Goal: Task Accomplishment & Management: Manage account settings

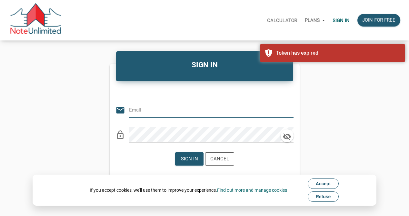
click at [202, 111] on input "email" at bounding box center [206, 109] width 155 height 15
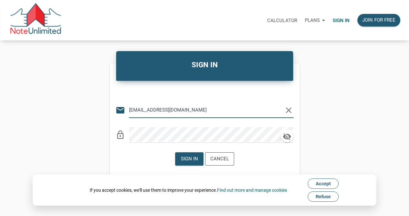
type input "[EMAIL_ADDRESS][DOMAIN_NAME]"
click at [139, 163] on div "Sign in Cancel" at bounding box center [205, 158] width 190 height 23
click at [189, 158] on div "Sign in" at bounding box center [189, 158] width 17 height 7
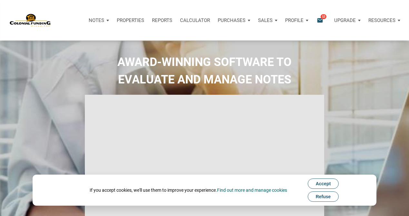
type input "Introduction to new features"
select select
click at [320, 182] on span "Accept" at bounding box center [323, 183] width 15 height 5
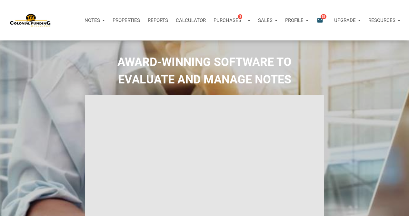
click at [297, 19] on p "Profile" at bounding box center [294, 20] width 18 height 6
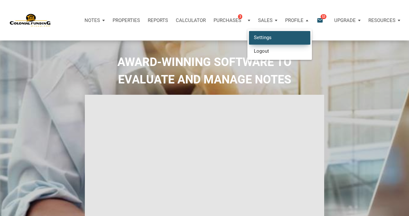
click at [268, 37] on link "Settings" at bounding box center [279, 37] width 61 height 13
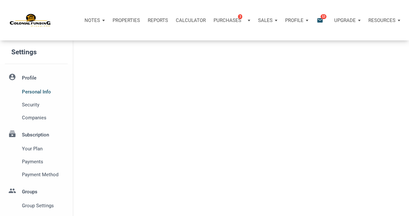
select select
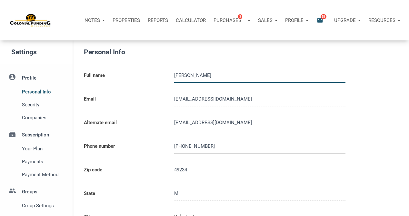
type input "CLARKLAKE"
select select
click at [188, 19] on p "Calculator" at bounding box center [191, 20] width 30 height 6
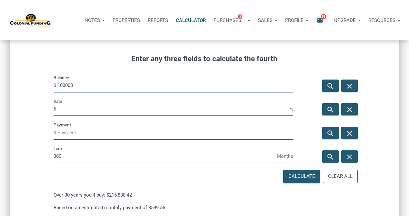
scroll to position [82, 0]
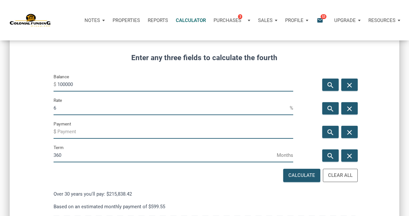
drag, startPoint x: 63, startPoint y: 106, endPoint x: 38, endPoint y: 106, distance: 24.5
type input "9.99"
click at [305, 175] on div "Calculate" at bounding box center [302, 174] width 27 height 7
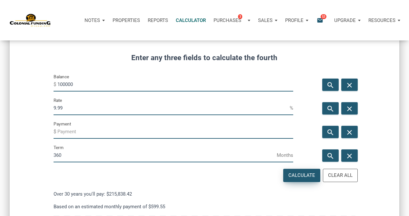
type input "-876.83"
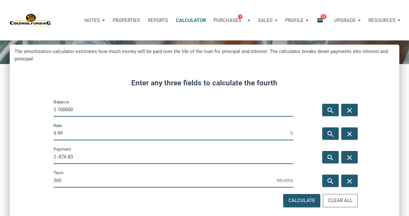
scroll to position [0, 0]
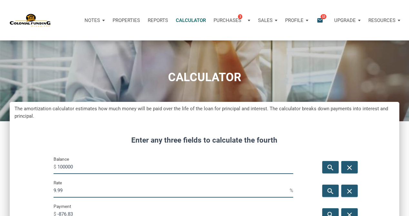
click at [191, 20] on p "Calculator" at bounding box center [191, 20] width 30 height 6
click at [95, 19] on p "Notes" at bounding box center [92, 20] width 15 height 6
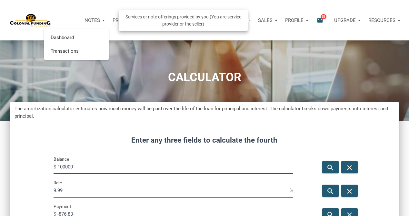
click at [268, 20] on p "Sales" at bounding box center [265, 20] width 15 height 6
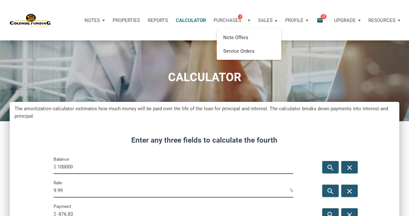
click at [290, 32] on div "Notes Dashboard Transactions Properties Reports Calculator Purchases 3 Note Off…" at bounding box center [207, 20] width 405 height 40
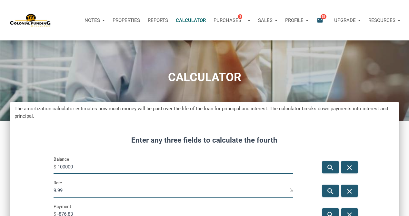
click at [297, 19] on p "Profile" at bounding box center [294, 20] width 18 height 6
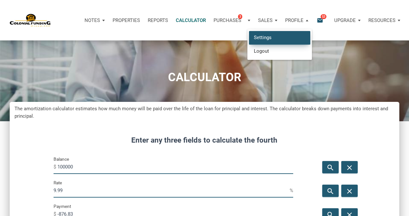
click at [272, 38] on link "Settings" at bounding box center [279, 37] width 61 height 13
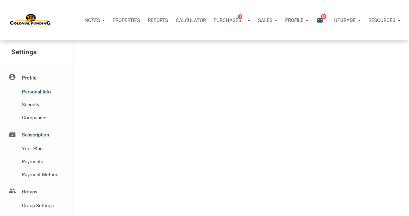
select select
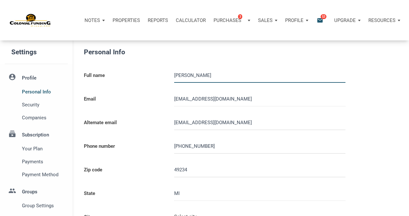
type input "CLARKLAKE"
select select
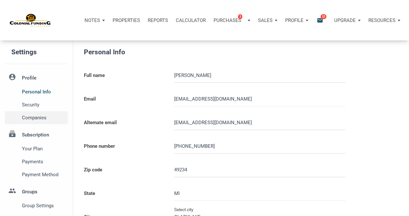
click at [39, 117] on span "Companies" at bounding box center [43, 118] width 43 height 8
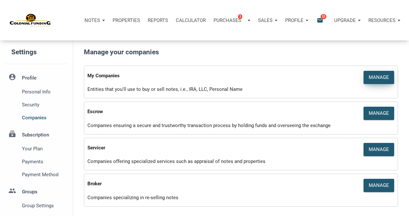
click at [376, 77] on div "Manage" at bounding box center [379, 77] width 20 height 7
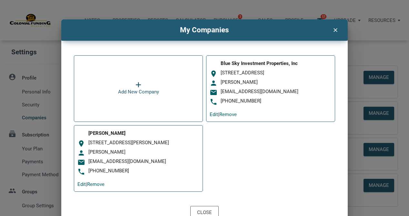
click at [335, 28] on icon "clear" at bounding box center [336, 29] width 8 height 8
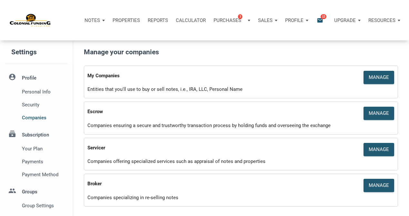
click at [292, 19] on p "Profile" at bounding box center [294, 20] width 18 height 6
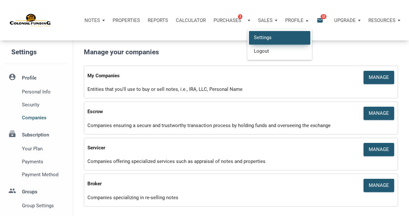
click at [269, 36] on link "Settings" at bounding box center [279, 37] width 61 height 13
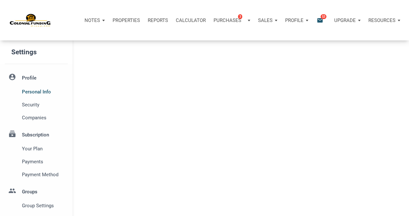
select select
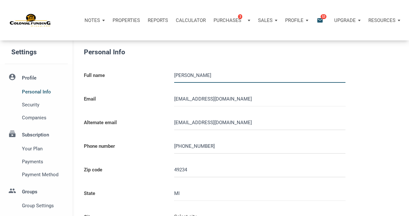
type input "CLARKLAKE"
select select
click at [289, 20] on p "Profile" at bounding box center [294, 20] width 18 height 6
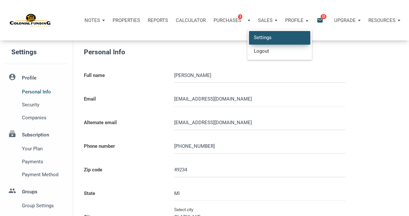
click at [270, 37] on link "Settings" at bounding box center [279, 37] width 61 height 13
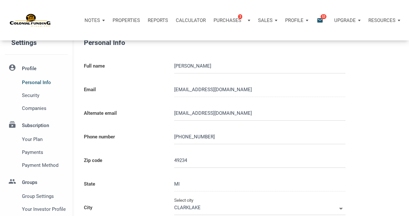
scroll to position [13, 0]
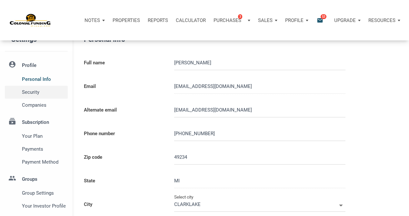
click at [35, 91] on span "Security" at bounding box center [43, 92] width 43 height 8
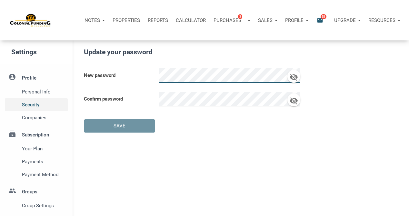
click at [32, 103] on span "Security" at bounding box center [43, 105] width 43 height 8
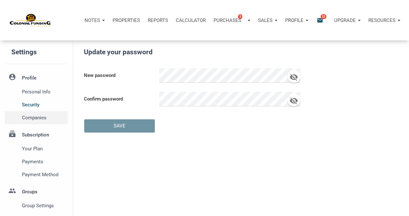
click at [32, 117] on span "Companies" at bounding box center [43, 118] width 43 height 8
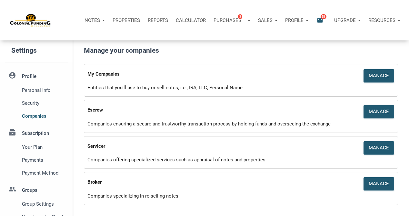
scroll to position [4, 0]
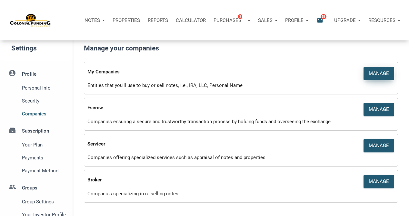
click at [384, 72] on div "Manage" at bounding box center [379, 73] width 20 height 7
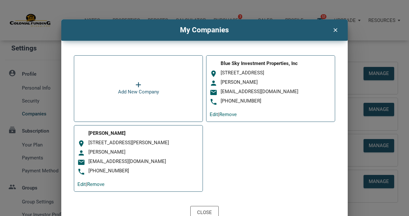
click at [139, 87] on icon at bounding box center [139, 84] width 6 height 6
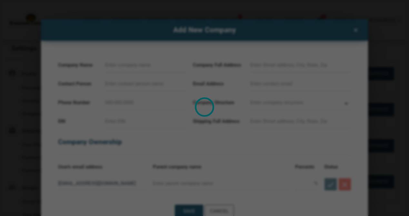
select select
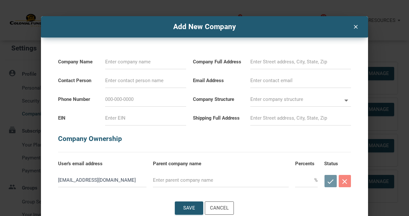
scroll to position [6, 0]
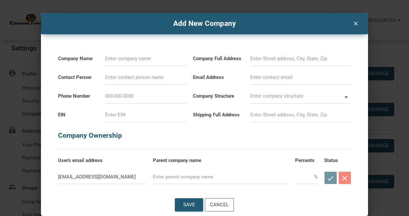
click at [149, 78] on input at bounding box center [145, 77] width 81 height 15
type input "[PERSON_NAME]"
select select
click at [133, 98] on input at bounding box center [145, 96] width 81 height 15
type input "[PHONE_NUMBER]"
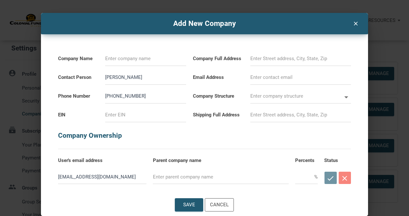
select select
click at [309, 178] on input "text" at bounding box center [304, 176] width 19 height 15
click at [221, 203] on div "Cancel" at bounding box center [219, 204] width 19 height 7
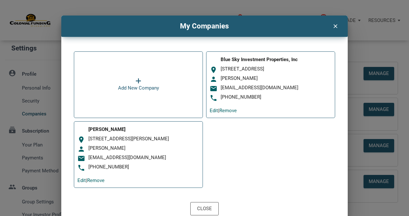
scroll to position [8, 0]
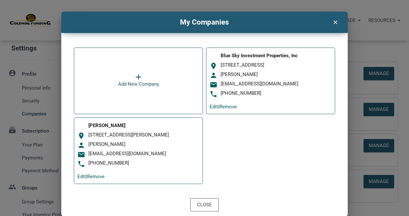
click at [139, 76] on icon at bounding box center [139, 77] width 6 height 6
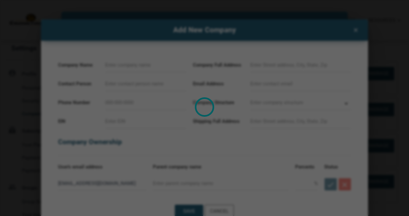
select select
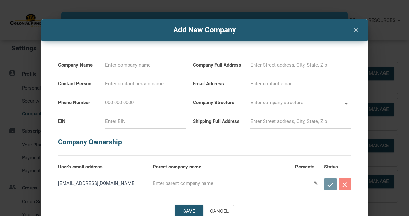
click at [125, 66] on input at bounding box center [145, 65] width 81 height 15
paste input "Blue Sky Investment Properties Trust"
type input "Blue Sky Investment Properties Trust"
select select
type input "Blue Sky Investment Properties Trust"
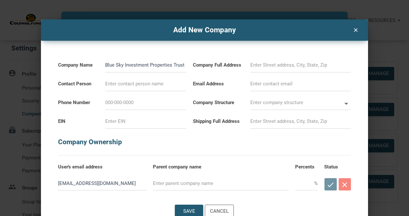
click at [220, 144] on h5 "Company Ownership" at bounding box center [204, 139] width 293 height 20
click at [144, 85] on input at bounding box center [145, 84] width 81 height 15
type input "[PERSON_NAME]"
select select
click at [146, 104] on input at bounding box center [145, 102] width 81 height 15
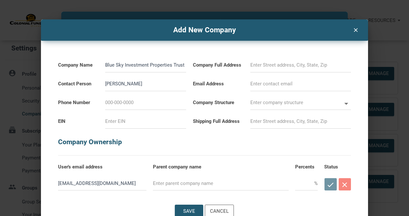
type input "[PHONE_NUMBER]"
select select
click at [142, 123] on input at bounding box center [145, 121] width 81 height 15
paste input "[US_EMPLOYER_IDENTIFICATION_NUMBER]"
type input "[US_EMPLOYER_IDENTIFICATION_NUMBER]"
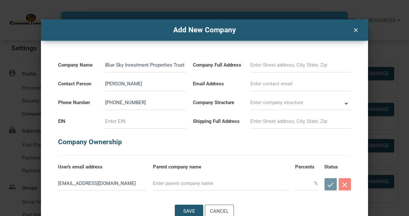
select select
type input "[US_EMPLOYER_IDENTIFICATION_NUMBER]"
click at [206, 132] on h5 "Company Ownership" at bounding box center [204, 139] width 293 height 20
click at [255, 67] on input at bounding box center [301, 65] width 101 height 15
select select
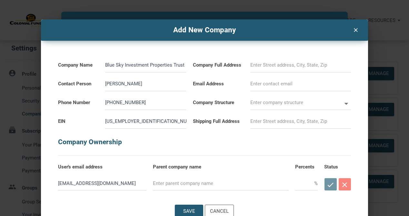
paste input "[STREET_ADDRESS][PERSON_NAME]"
type input "[STREET_ADDRESS][PERSON_NAME]"
select select
type input "[STREET_ADDRESS][PERSON_NAME]"
click at [350, 57] on div "[STREET_ADDRESS][PERSON_NAME]" at bounding box center [301, 63] width 101 height 19
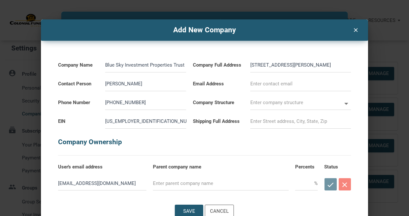
click at [346, 103] on icon at bounding box center [347, 104] width 4 height 2
select select
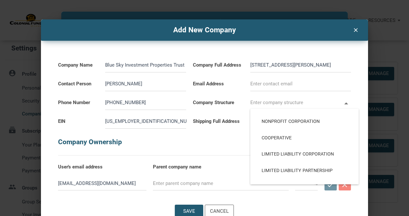
scroll to position [75, 0]
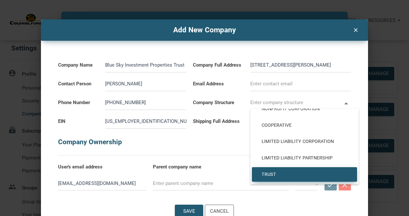
click at [265, 174] on span "Trust" at bounding box center [305, 174] width 96 height 6
type input "Trust"
type input "TRUST"
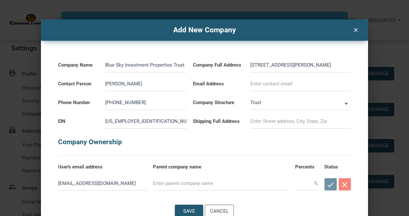
click at [333, 65] on input "[STREET_ADDRESS][PERSON_NAME]" at bounding box center [301, 65] width 101 height 15
drag, startPoint x: 332, startPoint y: 65, endPoint x: 249, endPoint y: 67, distance: 83.0
click at [249, 66] on div "[STREET_ADDRESS][PERSON_NAME]" at bounding box center [300, 63] width 107 height 19
click at [259, 123] on input at bounding box center [301, 121] width 101 height 15
paste input "[STREET_ADDRESS][PERSON_NAME]"
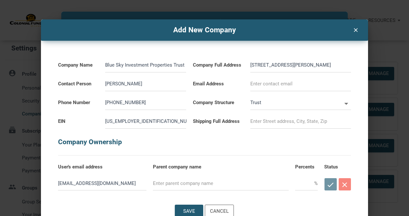
select select
type input "[STREET_ADDRESS][PERSON_NAME]"
click at [255, 133] on h5 "Company Ownership" at bounding box center [204, 139] width 293 height 20
click at [347, 51] on div "Company Name Blue Sky Investment Properties Trust Contact Person [PERSON_NAME] …" at bounding box center [204, 116] width 315 height 151
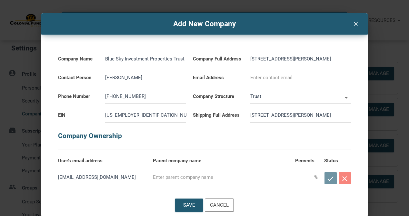
scroll to position [6, 0]
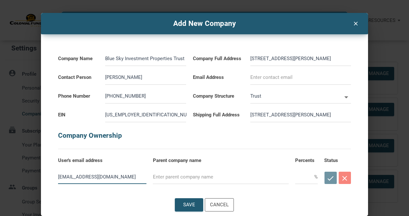
drag, startPoint x: 86, startPoint y: 177, endPoint x: 47, endPoint y: 177, distance: 38.4
click at [47, 177] on div "Company Name Blue Sky Investment Properties Trust Contact Person [PERSON_NAME] …" at bounding box center [204, 109] width 315 height 151
click at [255, 77] on input at bounding box center [301, 77] width 101 height 15
paste input "[EMAIL_ADDRESS][DOMAIN_NAME]"
type input "[EMAIL_ADDRESS][DOMAIN_NAME]"
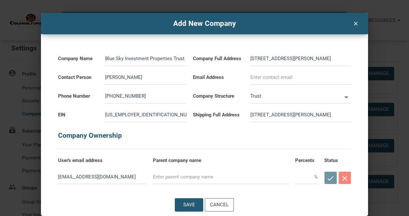
select select
type input "[EMAIL_ADDRESS][DOMAIN_NAME]"
click at [356, 61] on div "Company Name Blue Sky Investment Properties Trust Contact Person [PERSON_NAME] …" at bounding box center [204, 109] width 315 height 151
click at [194, 204] on div "Save" at bounding box center [189, 204] width 12 height 7
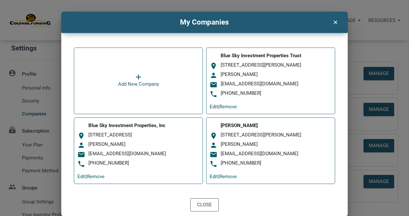
click at [214, 106] on link "Edit" at bounding box center [214, 107] width 8 height 6
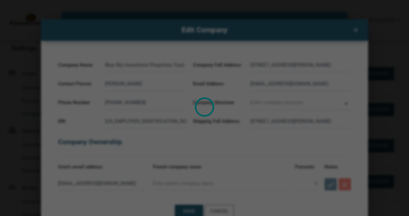
type input "Trust"
select select
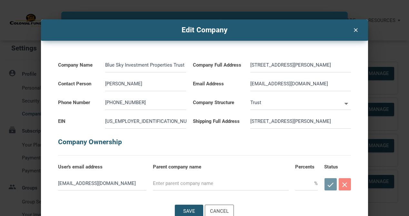
click at [356, 29] on icon "clear" at bounding box center [356, 29] width 8 height 8
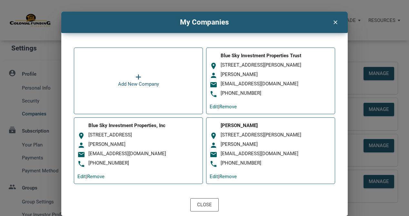
click at [335, 21] on icon "clear" at bounding box center [336, 21] width 8 height 8
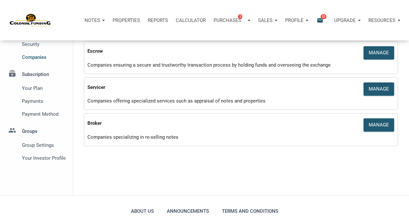
scroll to position [61, 0]
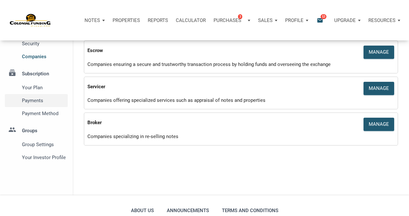
click at [35, 101] on span "Payments" at bounding box center [43, 101] width 43 height 8
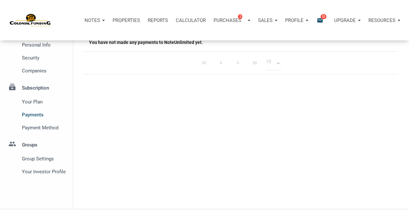
scroll to position [48, 0]
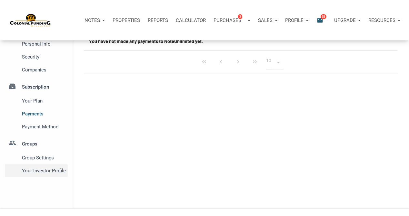
click at [45, 170] on span "Your Investor Profile" at bounding box center [43, 171] width 43 height 8
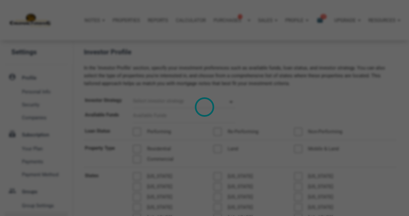
type input "Cash Flow - [DATE] Income"
select select
type input "$ 75,000"
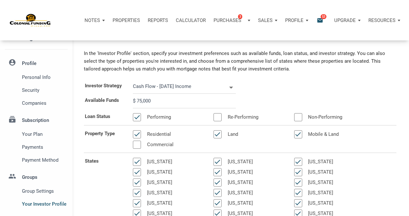
scroll to position [14, 0]
click at [231, 87] on icon at bounding box center [231, 87] width 9 height 9
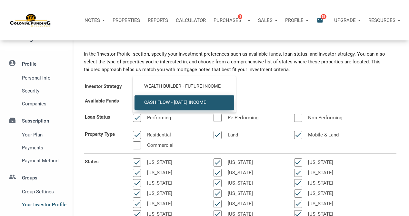
click at [252, 86] on div "Investor Strategy Cash Flow - [DATE] Income Cash Flow - [DATE] Income" at bounding box center [240, 87] width 323 height 15
select select
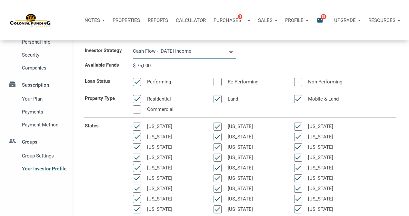
scroll to position [0, 0]
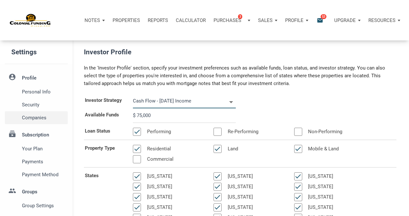
click at [41, 117] on span "Companies" at bounding box center [43, 118] width 43 height 8
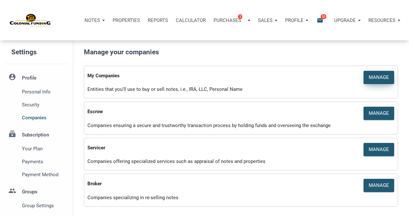
click at [377, 75] on div "Manage" at bounding box center [379, 77] width 20 height 7
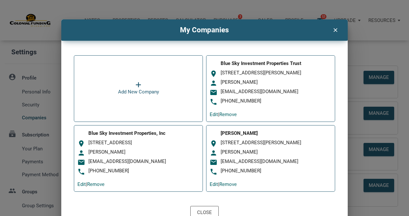
click at [137, 85] on icon at bounding box center [139, 84] width 6 height 6
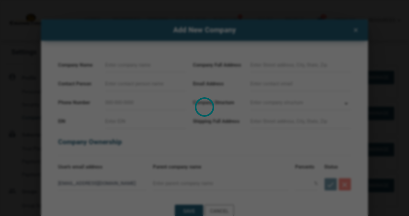
select select
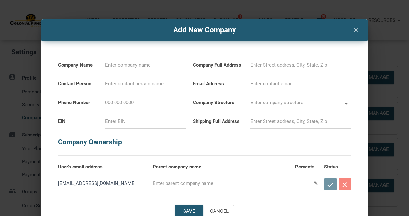
scroll to position [6, 0]
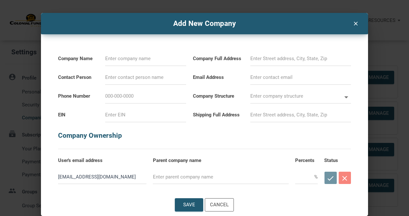
click at [356, 22] on icon "clear" at bounding box center [356, 23] width 8 height 8
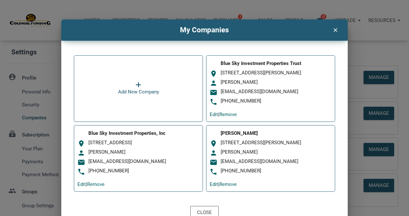
click at [336, 29] on icon "clear" at bounding box center [336, 29] width 8 height 8
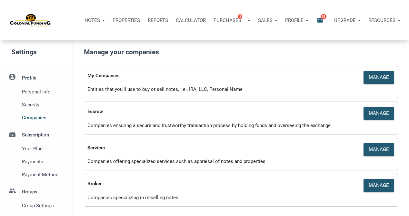
click at [294, 19] on p "Profile" at bounding box center [294, 20] width 18 height 6
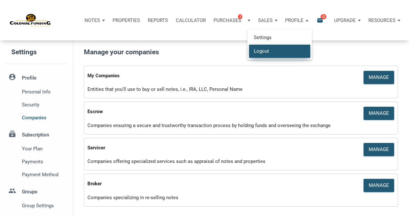
click at [264, 50] on link "Logout" at bounding box center [279, 50] width 61 height 13
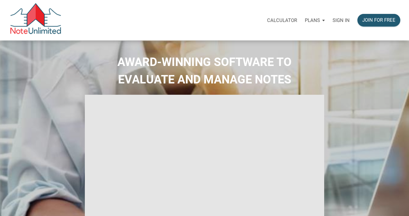
type input "Introduction to new features"
select select
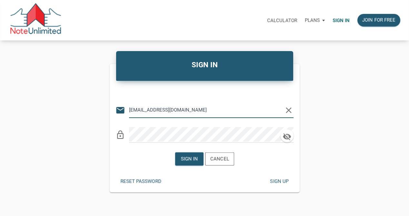
type input "[EMAIL_ADDRESS][DOMAIN_NAME]"
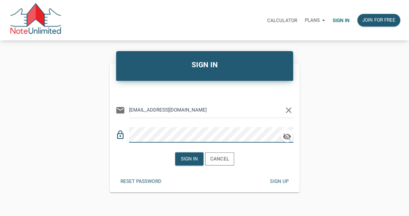
click at [330, 168] on div "SIGN IN Or Be Classical email bsip@att.net clear lock_outline Sign in Cancel Re…" at bounding box center [204, 122] width 409 height 139
click at [189, 157] on div "Sign in" at bounding box center [189, 158] width 17 height 7
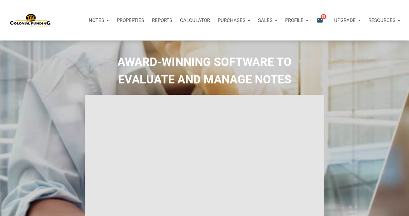
type input "Introduction to new features"
select select
click at [299, 19] on p "Profile" at bounding box center [294, 20] width 18 height 6
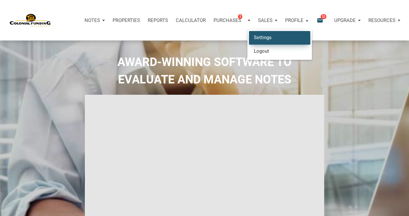
click at [266, 36] on link "Settings" at bounding box center [279, 37] width 61 height 13
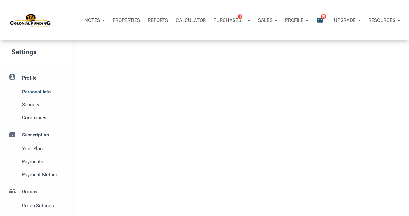
select select
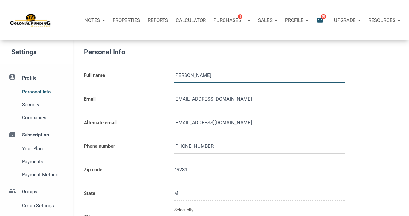
type input "CLARKLAKE"
select select
click at [40, 117] on span "Companies" at bounding box center [43, 118] width 43 height 8
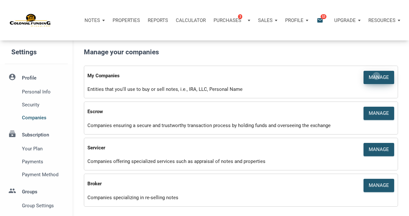
click at [377, 76] on div "Manage" at bounding box center [379, 77] width 20 height 7
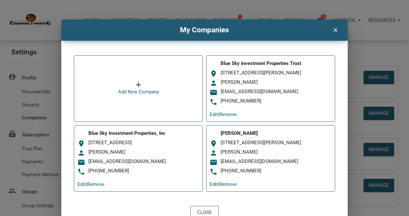
click at [213, 183] on link "Edit" at bounding box center [214, 184] width 8 height 6
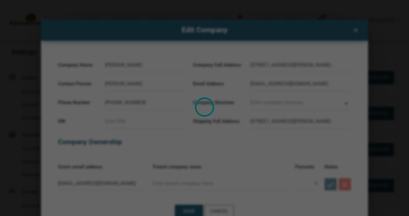
type input "Sole Proprietorship"
select select
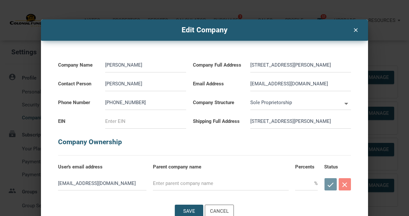
click at [4, 198] on div "Edit Company clear Company Name Martin J Wisniewski Contact Person Martin J Wis…" at bounding box center [204, 120] width 409 height 203
click at [355, 30] on icon "clear" at bounding box center [356, 29] width 8 height 8
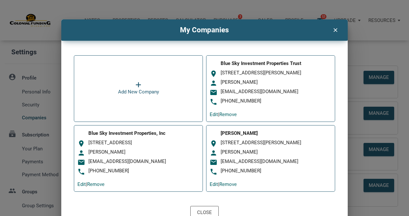
click at [148, 180] on div "Edit | Remove" at bounding box center [138, 184] width 122 height 8
click at [212, 113] on link "Edit" at bounding box center [214, 114] width 8 height 6
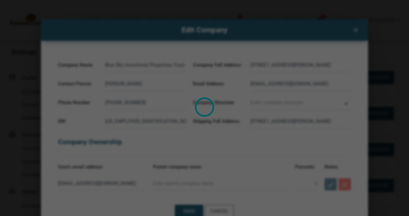
type input "Trust"
select select
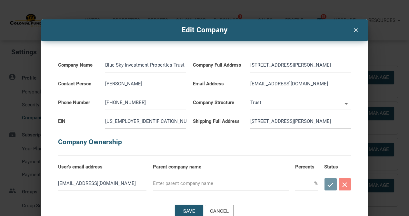
click at [357, 29] on icon "clear" at bounding box center [356, 29] width 8 height 8
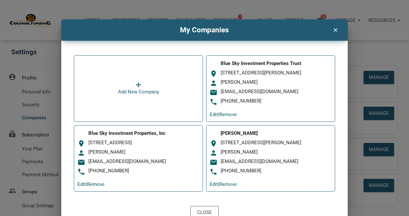
click at [334, 29] on icon "clear" at bounding box center [336, 29] width 8 height 8
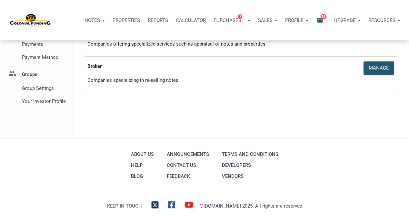
scroll to position [116, 0]
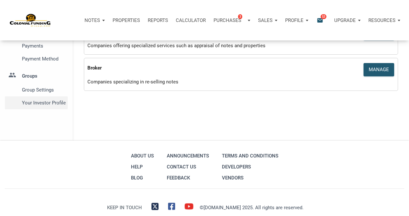
click at [41, 102] on span "Your Investor Profile" at bounding box center [43, 103] width 43 height 8
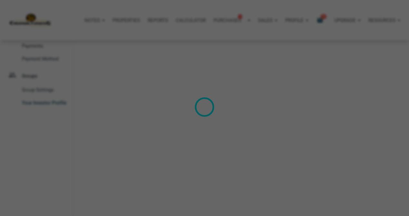
type input "Cash Flow - [DATE] Income"
select select
type input "$ 75,000"
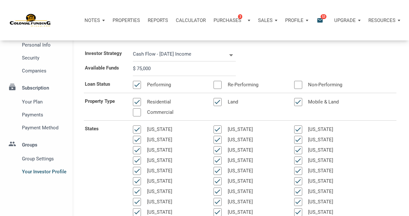
scroll to position [51, 0]
